Goal: Information Seeking & Learning: Learn about a topic

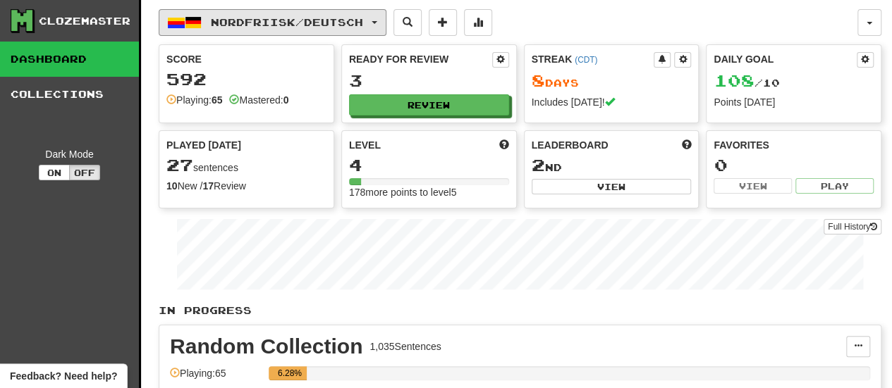
click at [361, 18] on span "Nordfriisk / Deutsch" at bounding box center [287, 22] width 152 height 12
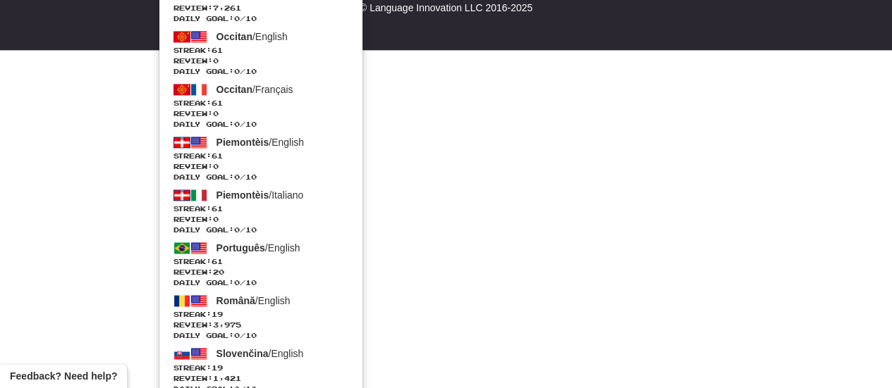
scroll to position [994, 0]
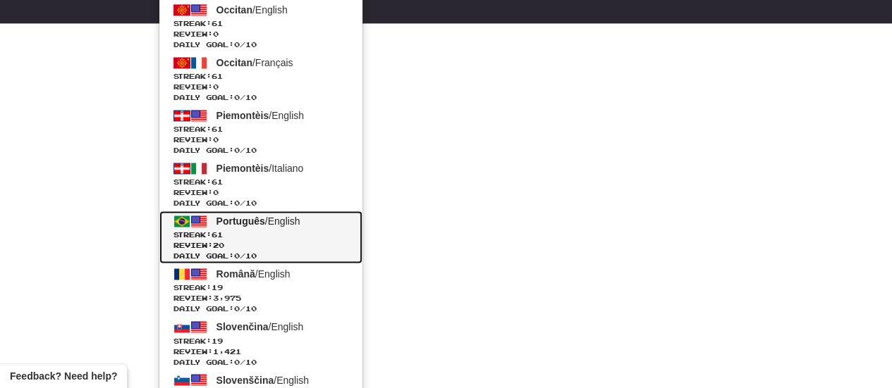
click at [347, 242] on span "Review: 20" at bounding box center [260, 245] width 175 height 11
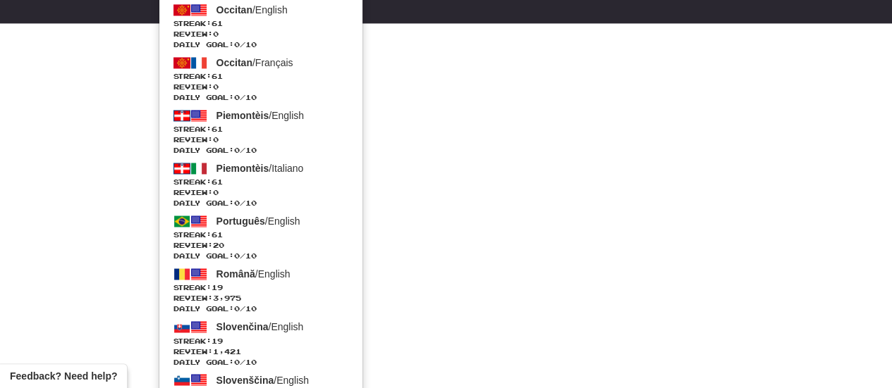
scroll to position [624, 0]
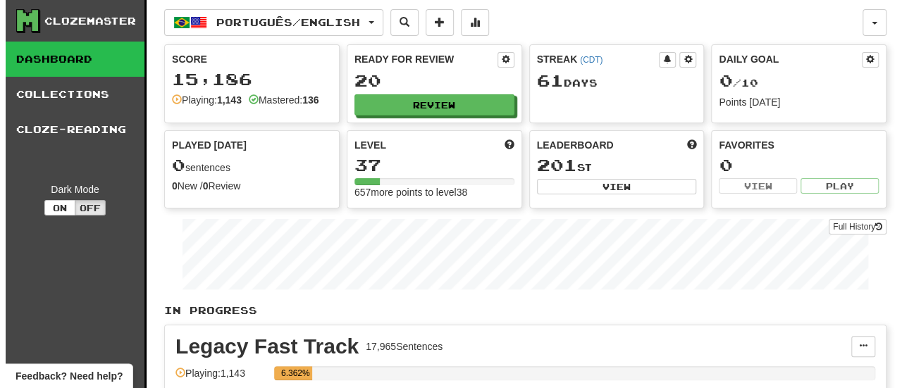
scroll to position [340, 0]
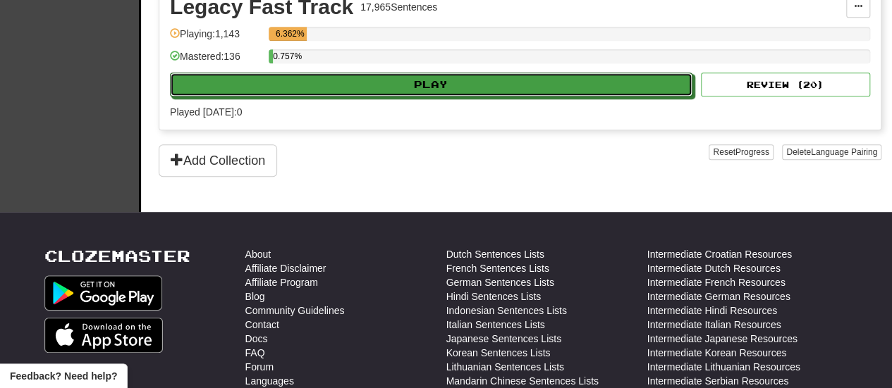
click at [517, 82] on button "Play" at bounding box center [431, 85] width 522 height 24
select select "**"
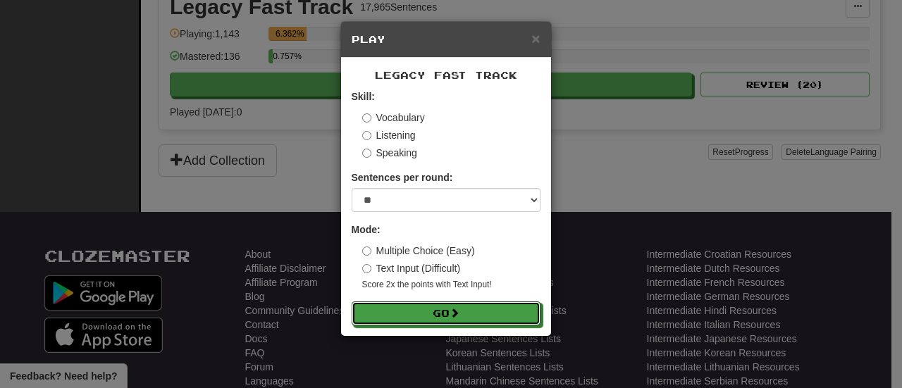
click at [484, 311] on button "Go" at bounding box center [446, 314] width 189 height 24
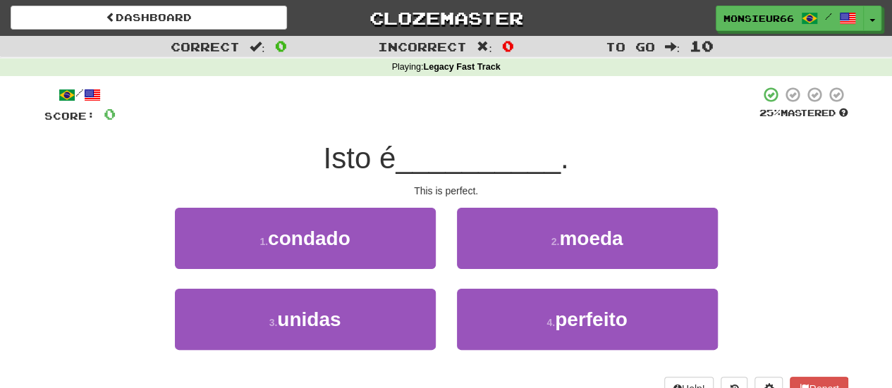
click at [474, 354] on div "4 . perfeito" at bounding box center [587, 329] width 282 height 81
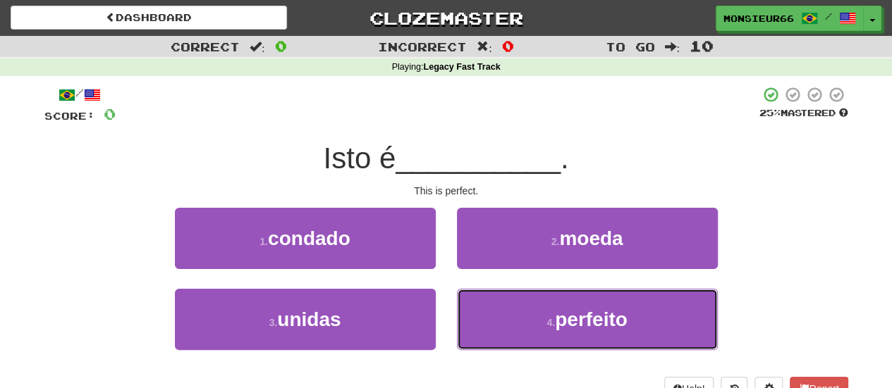
click at [486, 305] on button "4 . perfeito" at bounding box center [587, 319] width 261 height 61
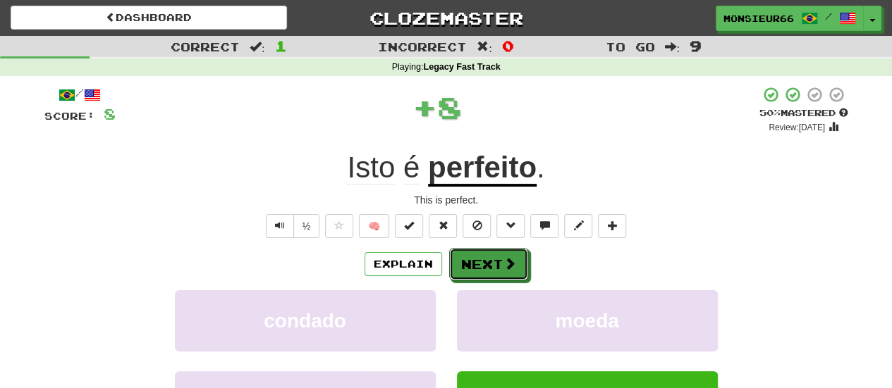
click at [468, 263] on button "Next" at bounding box center [488, 264] width 79 height 32
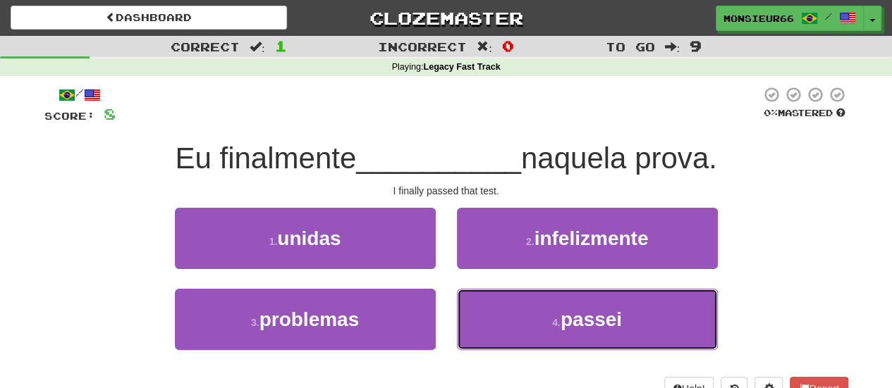
click at [468, 315] on button "4 . passei" at bounding box center [587, 319] width 261 height 61
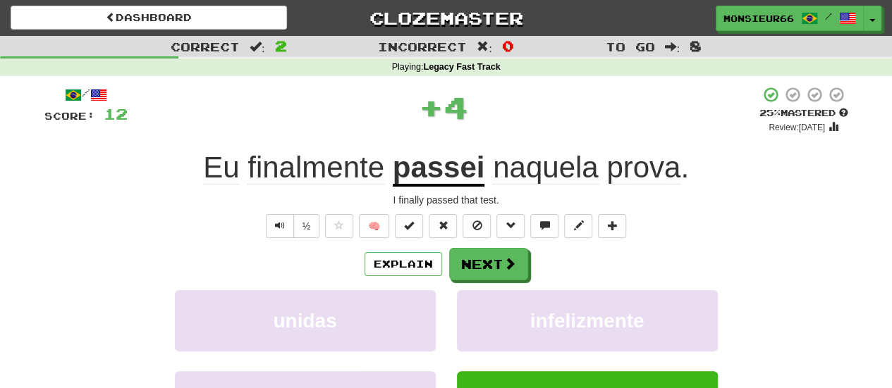
drag, startPoint x: 455, startPoint y: 283, endPoint x: 462, endPoint y: 271, distance: 13.7
click at [461, 274] on div "Explain Next unidas infelizmente problemas passei Learn more: unidas infelizmen…" at bounding box center [446, 361] width 804 height 226
click at [463, 271] on button "Next" at bounding box center [488, 264] width 79 height 32
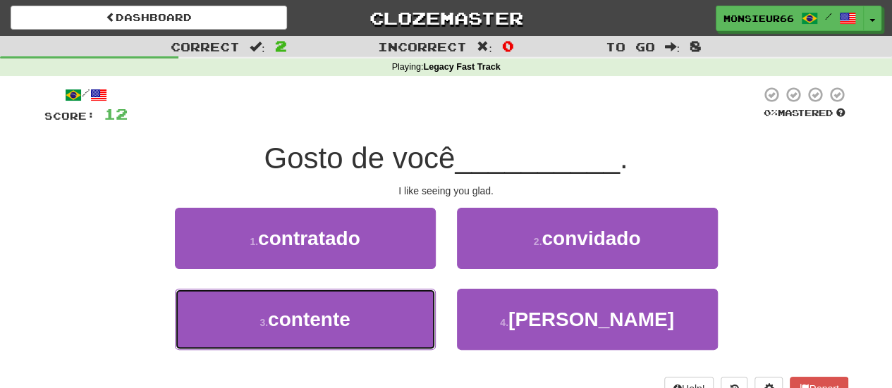
click at [395, 330] on button "3 . contente" at bounding box center [305, 319] width 261 height 61
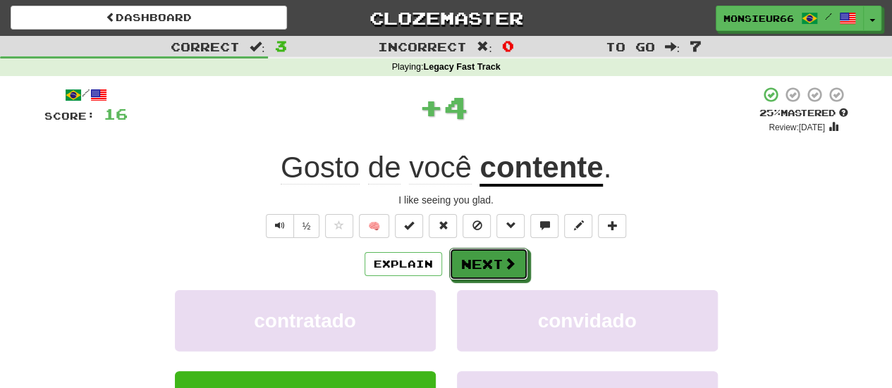
click at [499, 265] on button "Next" at bounding box center [488, 264] width 79 height 32
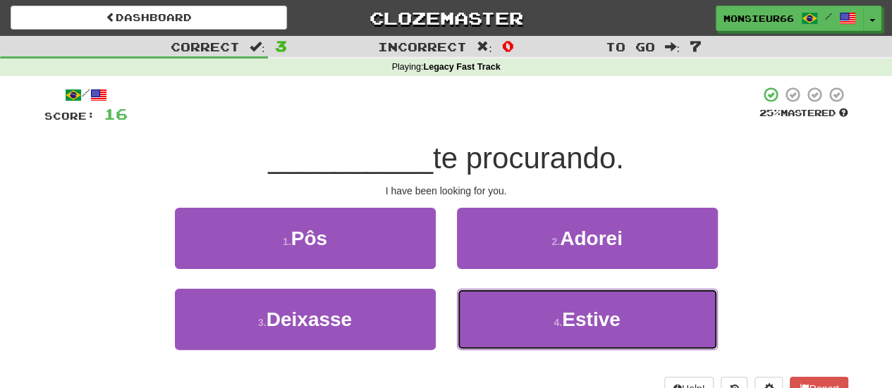
click at [536, 323] on button "4 . Estive" at bounding box center [587, 319] width 261 height 61
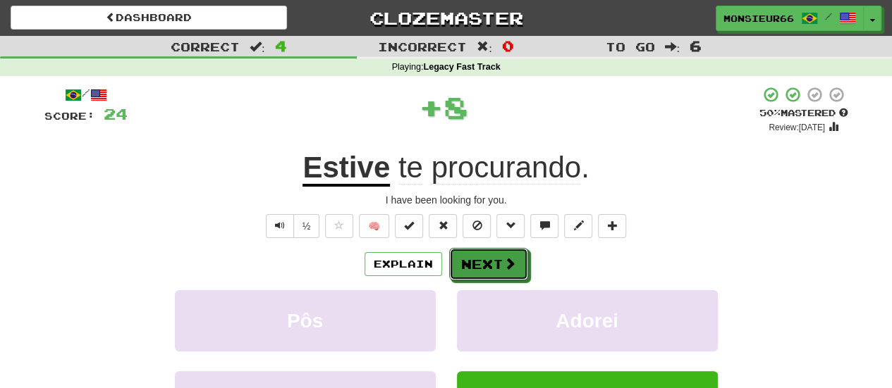
click at [493, 264] on button "Next" at bounding box center [488, 264] width 79 height 32
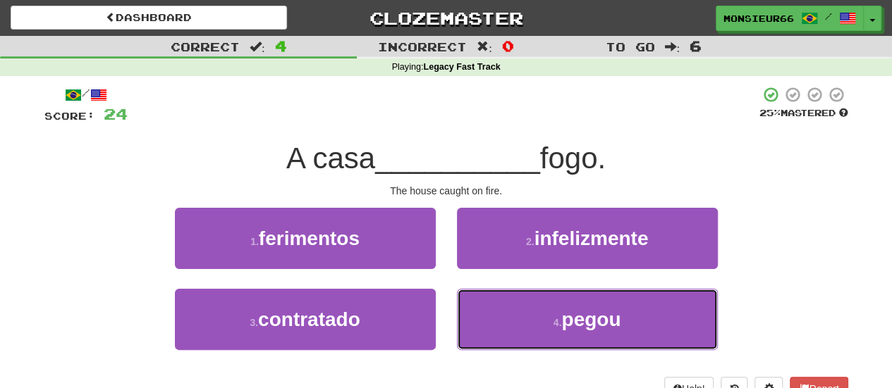
click at [519, 314] on button "4 . pegou" at bounding box center [587, 319] width 261 height 61
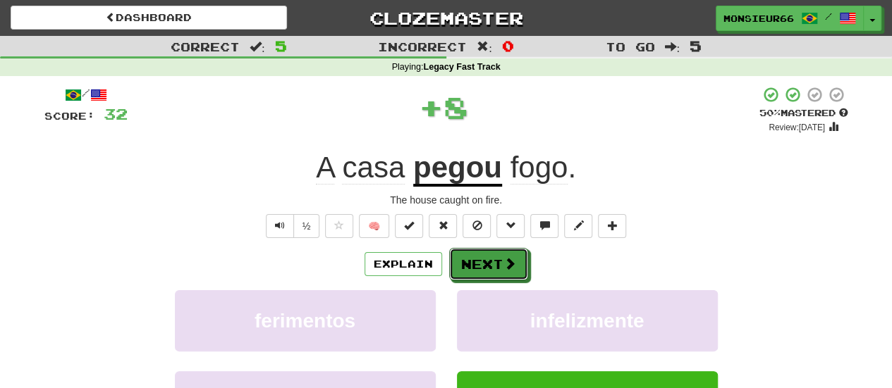
click at [518, 262] on button "Next" at bounding box center [488, 264] width 79 height 32
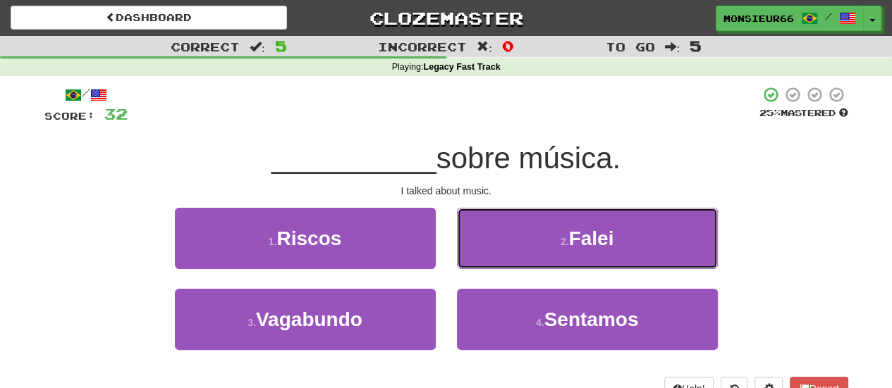
click at [500, 254] on button "2 . Falei" at bounding box center [587, 238] width 261 height 61
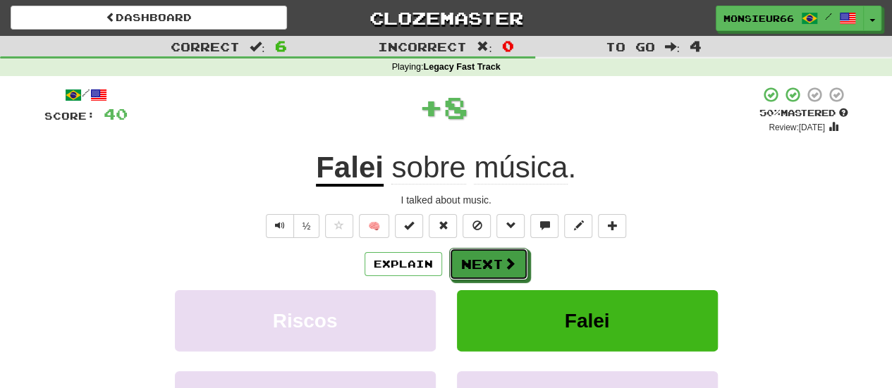
click at [492, 259] on button "Next" at bounding box center [488, 264] width 79 height 32
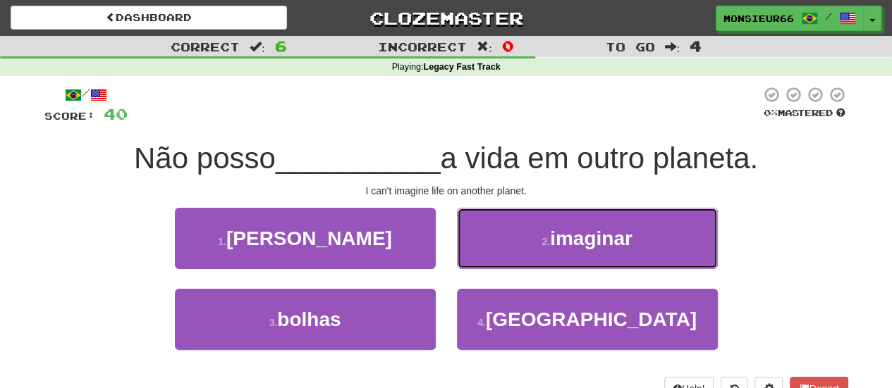
click at [542, 251] on button "2 . imaginar" at bounding box center [587, 238] width 261 height 61
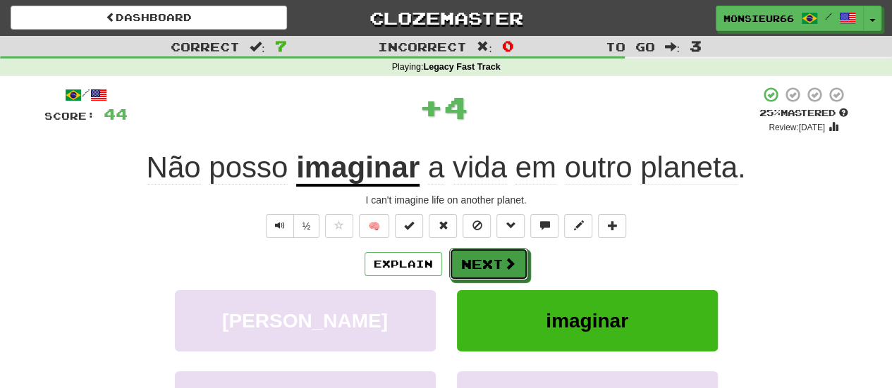
click at [510, 254] on button "Next" at bounding box center [488, 264] width 79 height 32
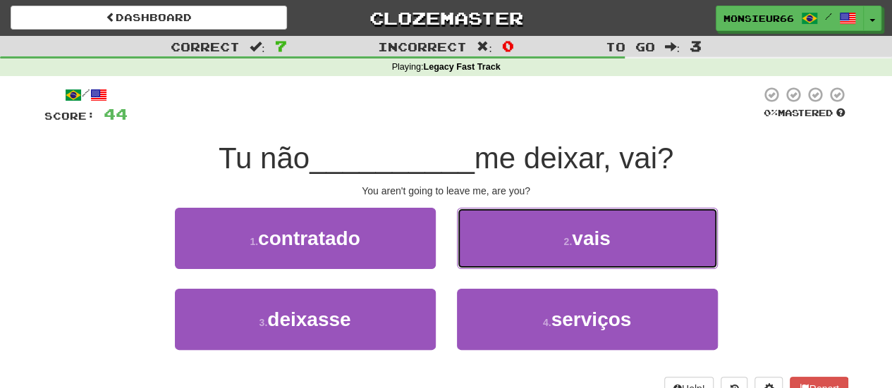
click at [512, 257] on button "2 . vais" at bounding box center [587, 238] width 261 height 61
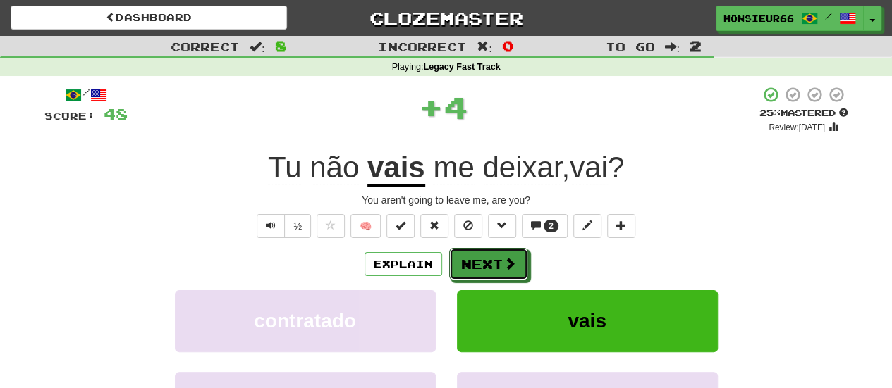
click at [498, 260] on button "Next" at bounding box center [488, 264] width 79 height 32
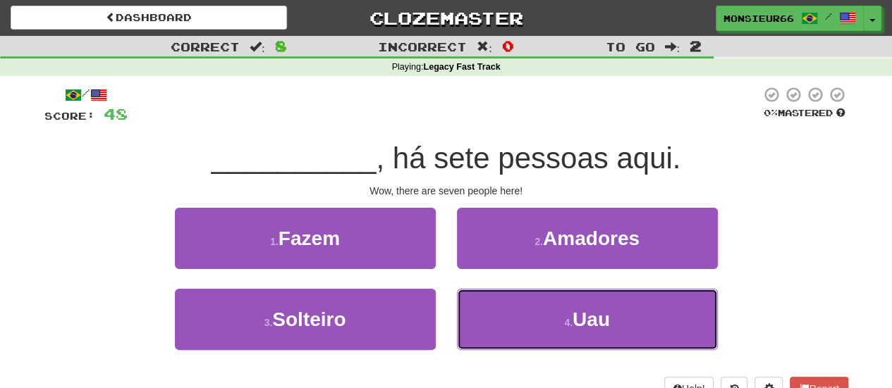
click at [480, 317] on button "4 . Uau" at bounding box center [587, 319] width 261 height 61
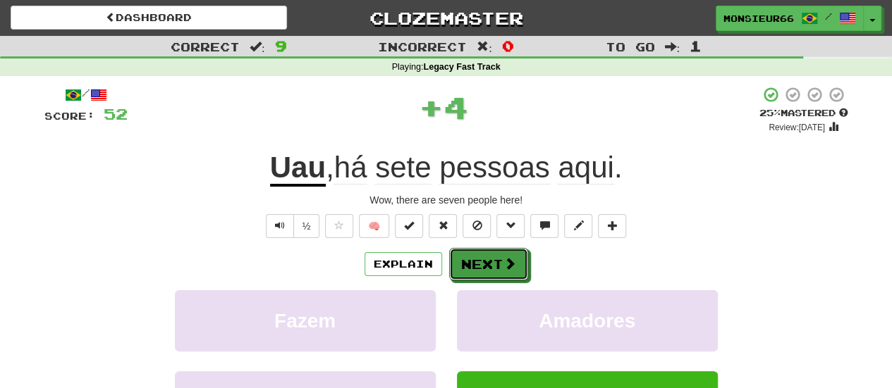
click at [472, 262] on button "Next" at bounding box center [488, 264] width 79 height 32
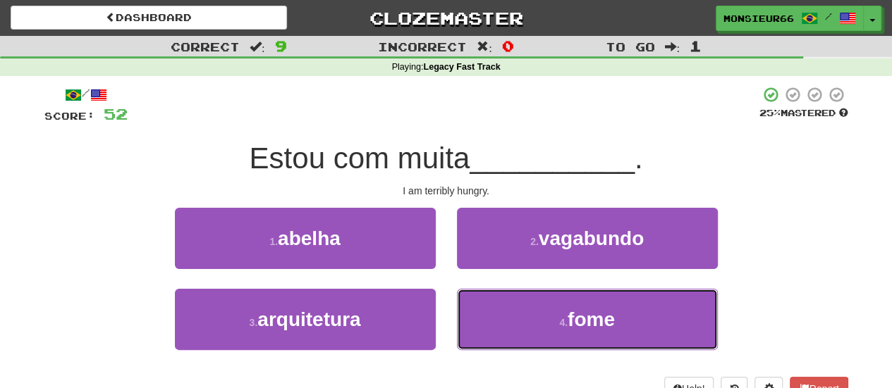
click at [495, 309] on button "4 . fome" at bounding box center [587, 319] width 261 height 61
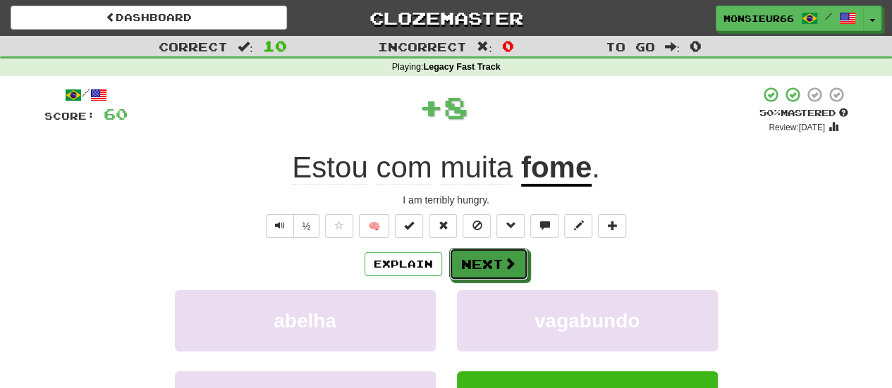
click at [485, 274] on button "Next" at bounding box center [488, 264] width 79 height 32
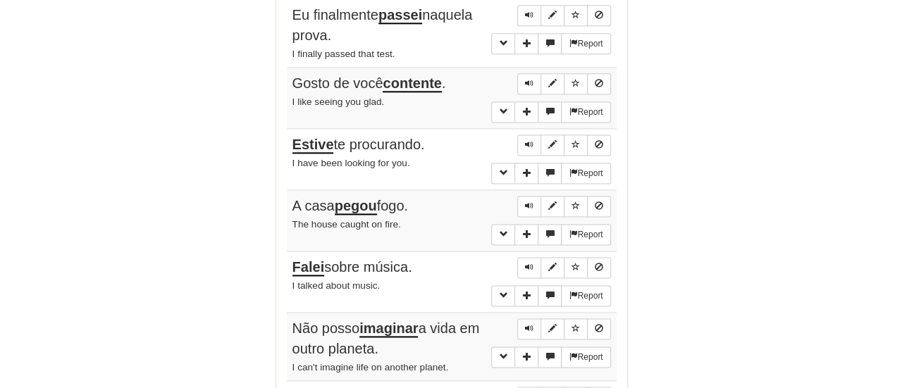
scroll to position [1042, 0]
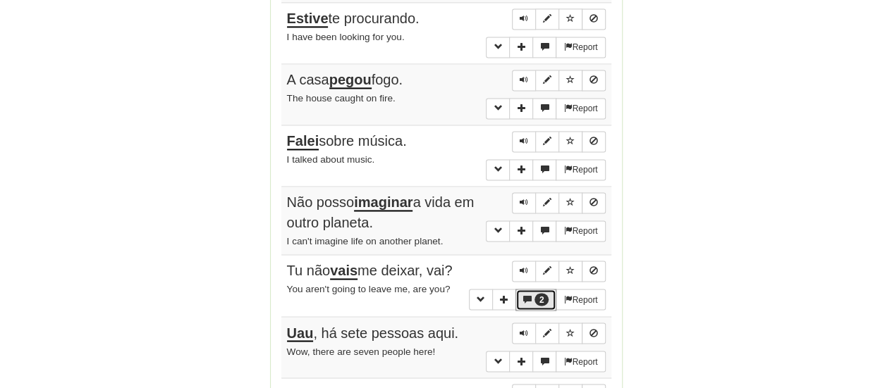
click at [524, 295] on span "More sentence controls" at bounding box center [527, 299] width 8 height 8
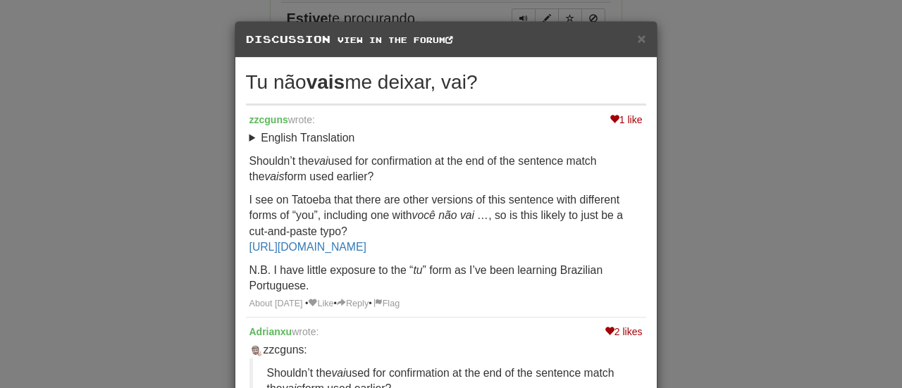
click at [599, 357] on div "zzcguns:" at bounding box center [446, 351] width 393 height 16
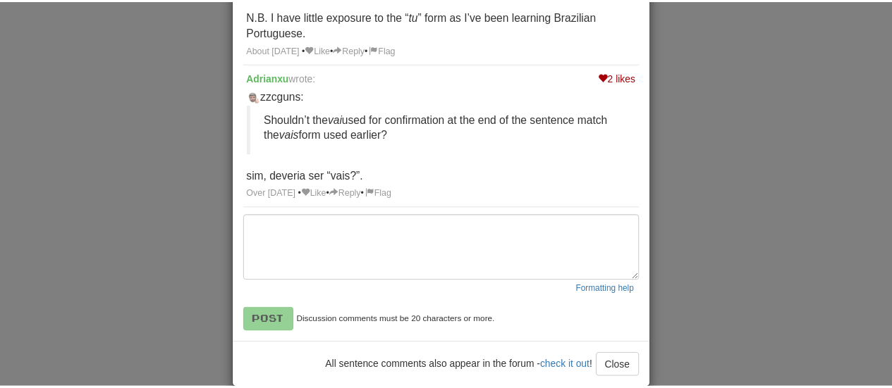
scroll to position [273, 0]
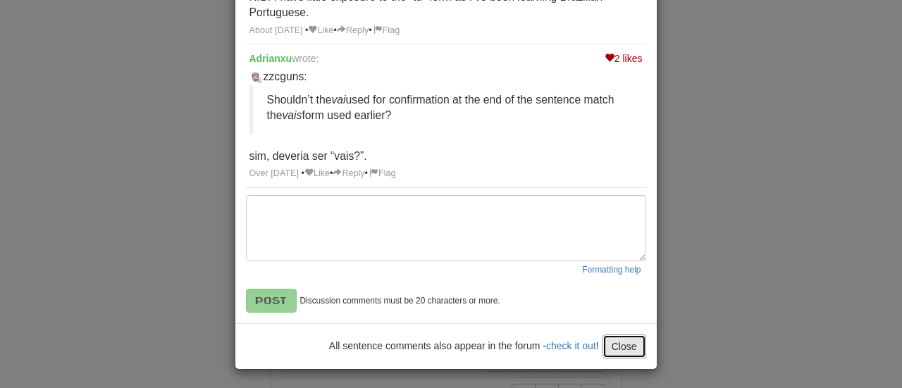
click at [629, 337] on button "Close" at bounding box center [625, 347] width 44 height 24
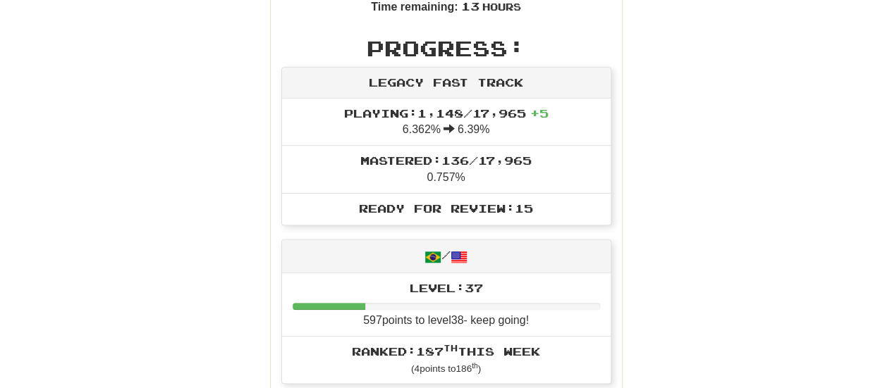
scroll to position [0, 0]
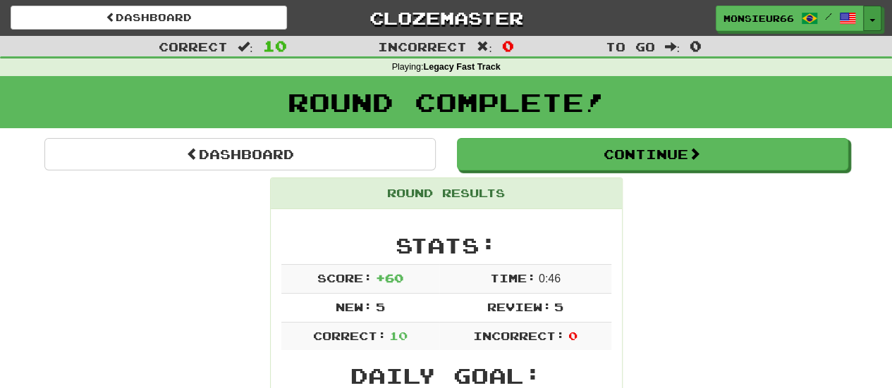
click at [869, 11] on button "Toggle Dropdown" at bounding box center [872, 18] width 18 height 25
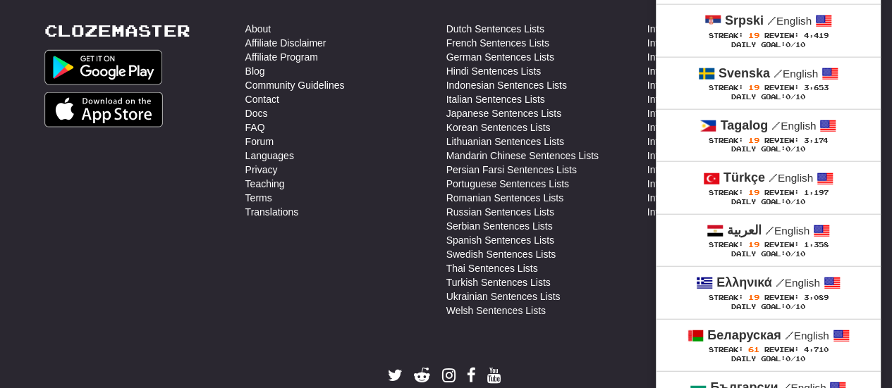
scroll to position [1858, 0]
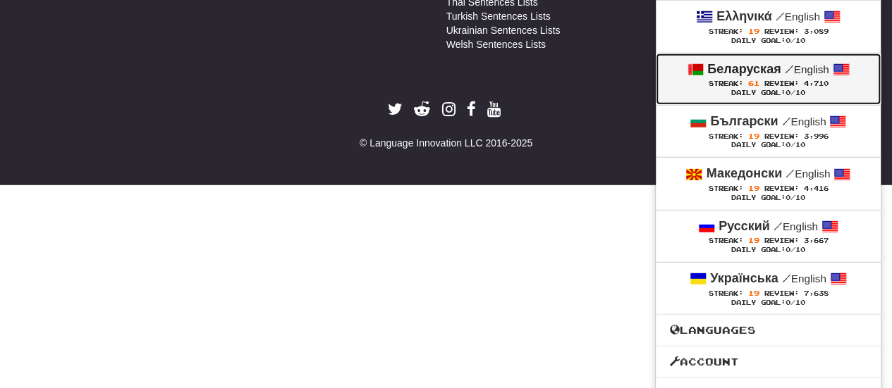
click at [733, 62] on strong "Беларуская" at bounding box center [743, 69] width 73 height 14
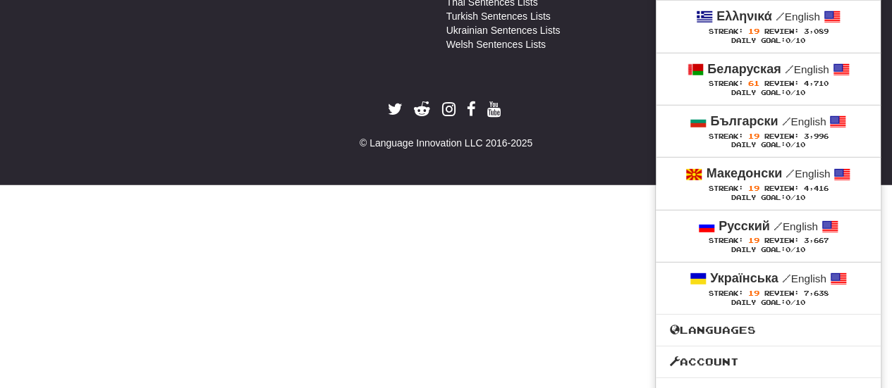
scroll to position [1638, 0]
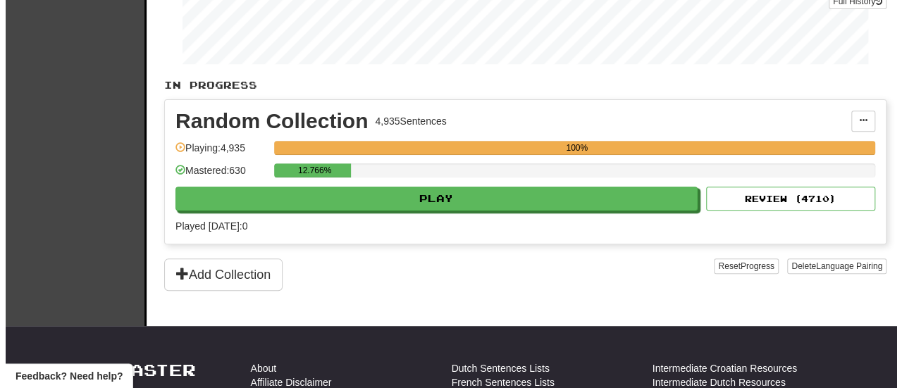
scroll to position [231, 0]
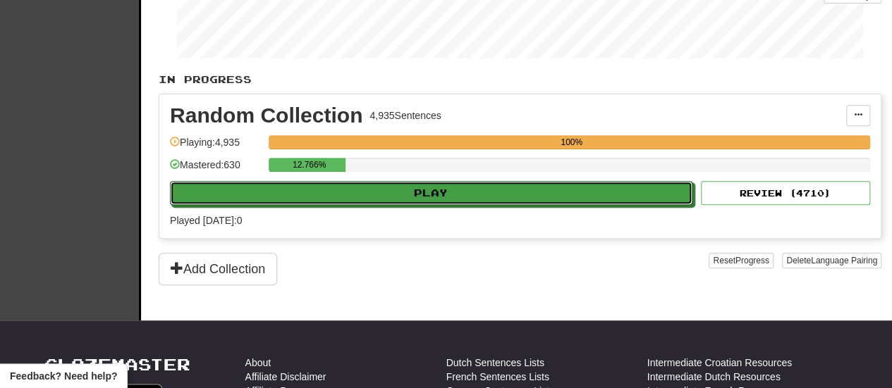
click at [582, 192] on button "Play" at bounding box center [431, 193] width 522 height 24
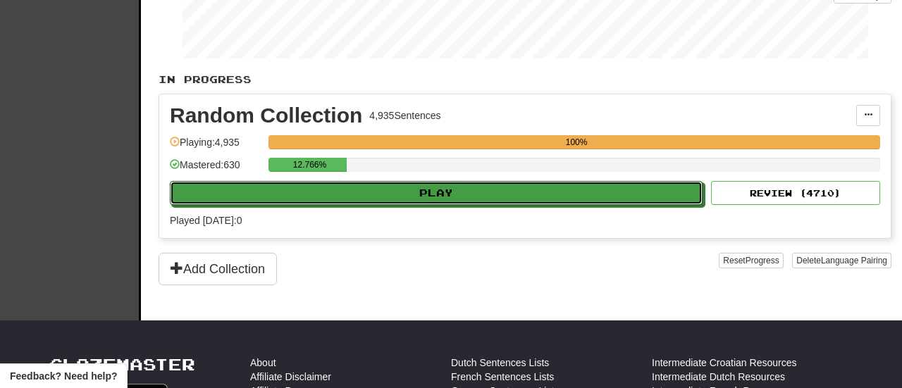
select select "**"
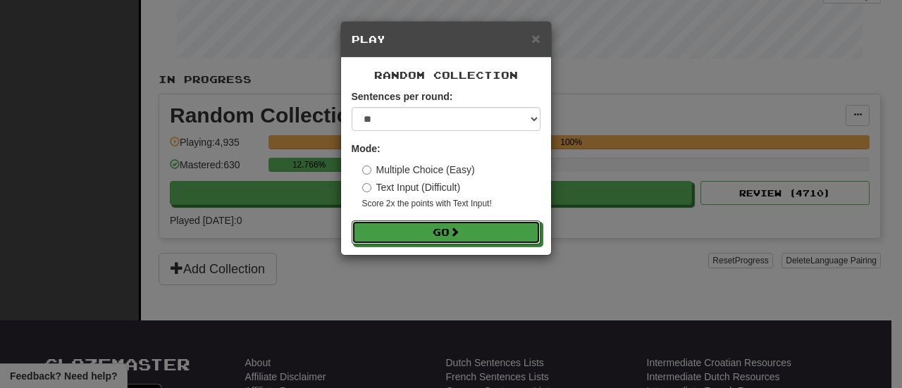
click at [460, 234] on span at bounding box center [455, 232] width 10 height 10
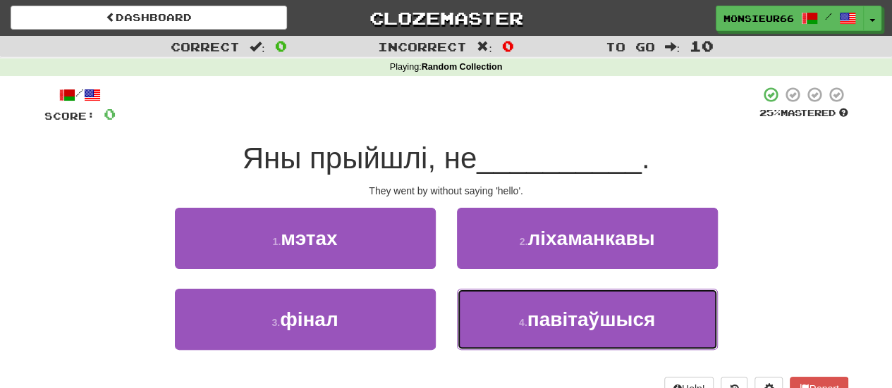
click at [555, 330] on button "4 . павітаўшыся" at bounding box center [587, 319] width 261 height 61
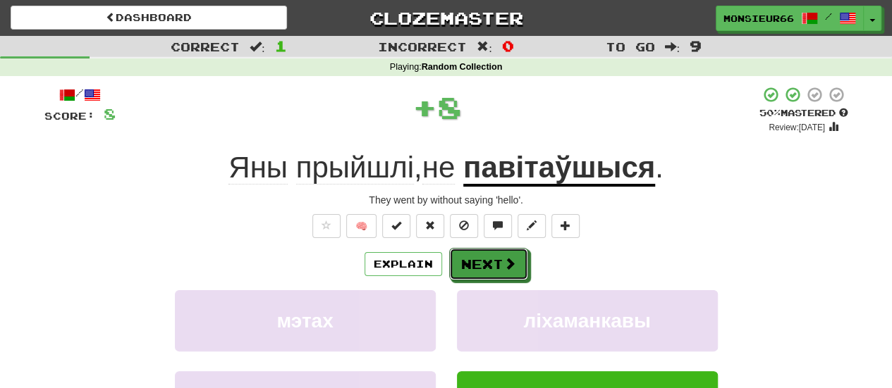
click at [516, 262] on button "Next" at bounding box center [488, 264] width 79 height 32
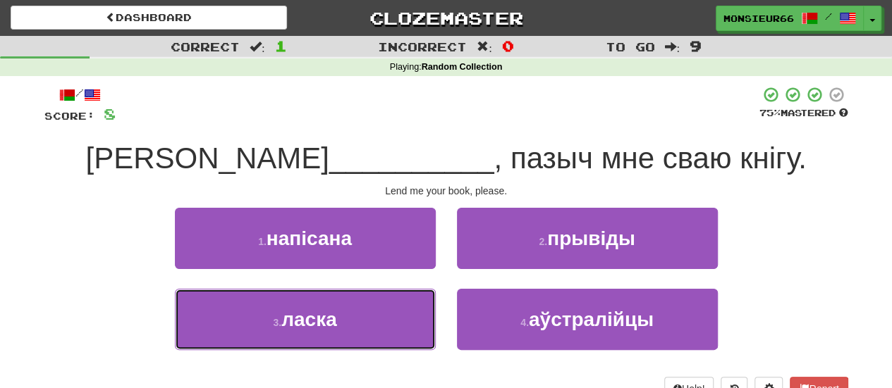
click at [379, 295] on button "3 . ласка" at bounding box center [305, 319] width 261 height 61
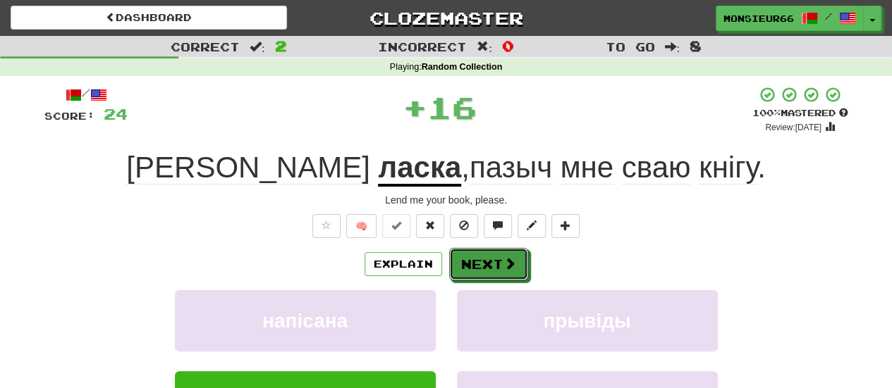
click at [458, 272] on button "Next" at bounding box center [488, 264] width 79 height 32
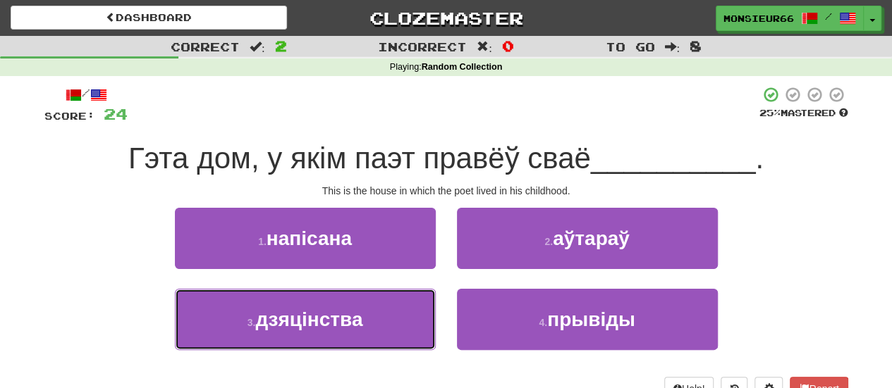
click at [404, 325] on button "3 . дзяцінства" at bounding box center [305, 319] width 261 height 61
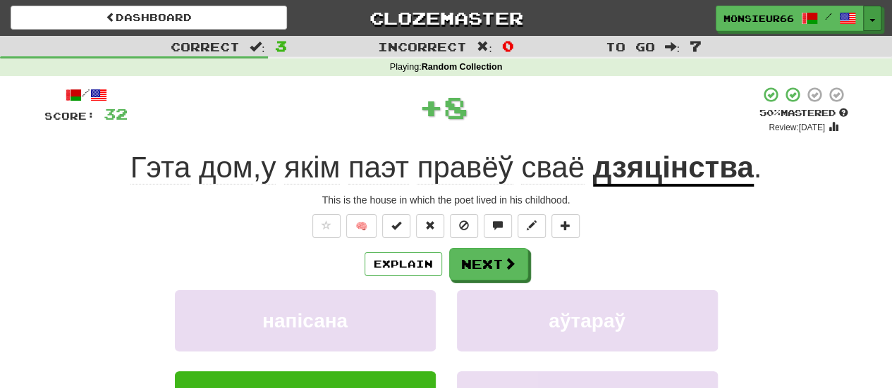
click at [877, 18] on button "Toggle Dropdown" at bounding box center [872, 18] width 18 height 25
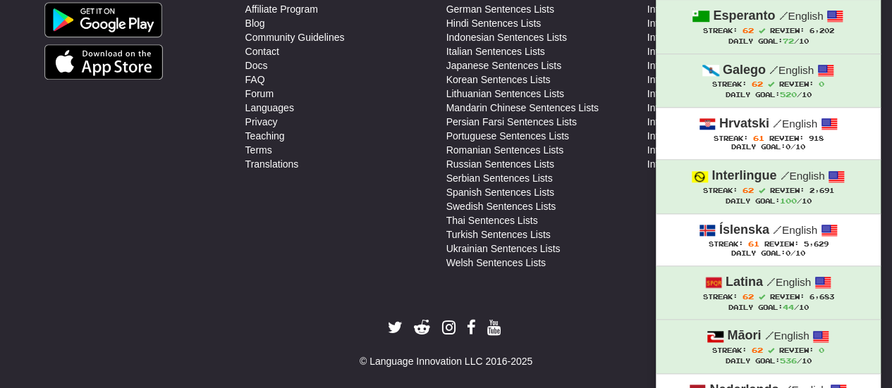
scroll to position [650, 0]
